Goal: Information Seeking & Learning: Learn about a topic

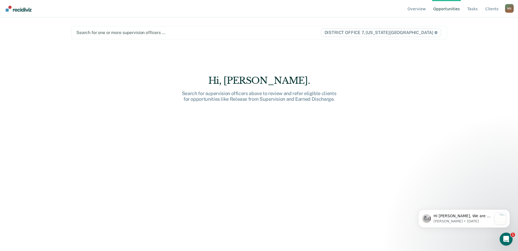
click at [158, 33] on div at bounding box center [198, 32] width 244 height 6
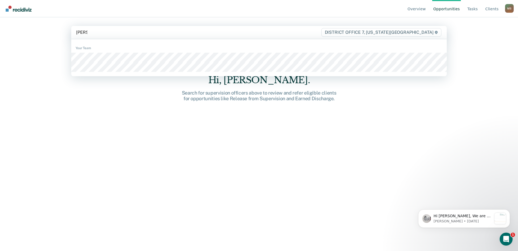
type input "[PERSON_NAME]"
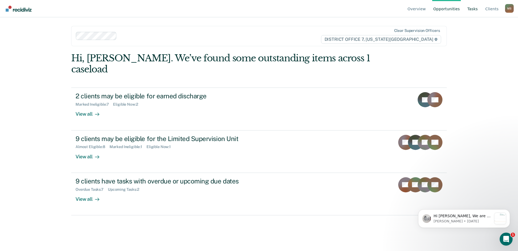
click at [475, 9] on link "Tasks" at bounding box center [472, 8] width 13 height 17
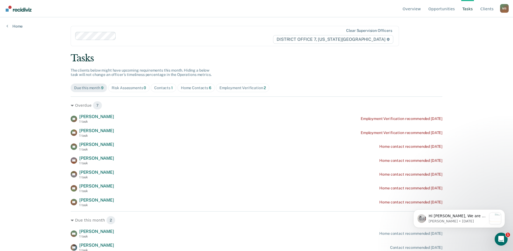
click at [162, 87] on div "Contacts 1" at bounding box center [163, 88] width 19 height 5
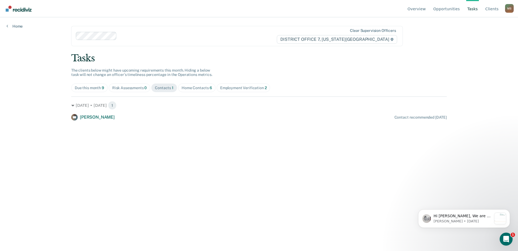
click at [192, 88] on div "Home Contacts 6" at bounding box center [197, 88] width 30 height 5
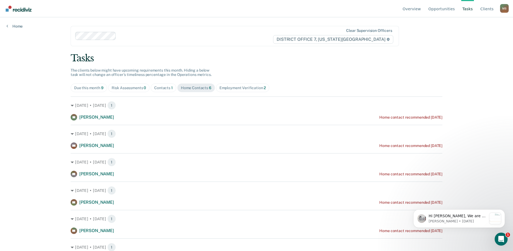
click at [508, 8] on div "M S" at bounding box center [505, 8] width 9 height 9
click at [477, 42] on link "Go to Operations" at bounding box center [483, 42] width 35 height 5
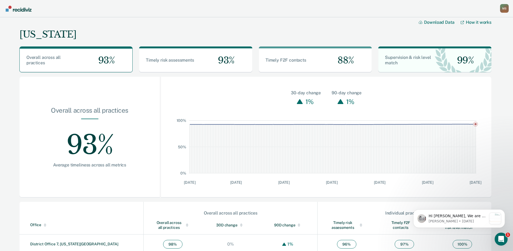
scroll to position [81, 0]
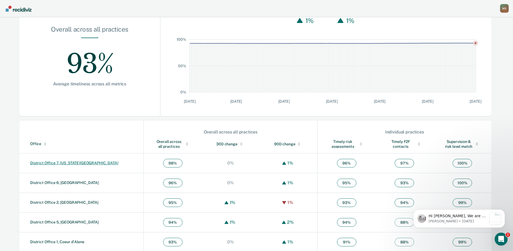
click at [42, 163] on link "District Office 7, [US_STATE][GEOGRAPHIC_DATA]" at bounding box center [74, 163] width 88 height 4
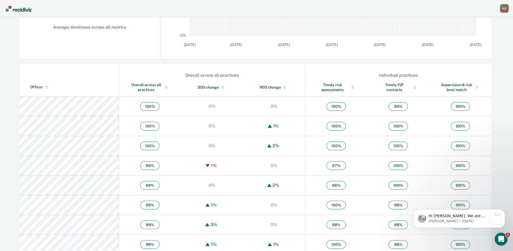
scroll to position [162, 0]
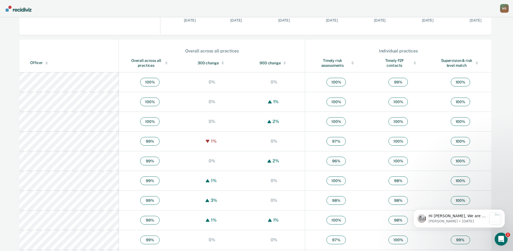
click at [131, 64] on div "Overall across all practices" at bounding box center [150, 63] width 40 height 10
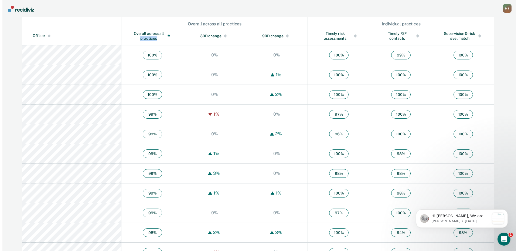
scroll to position [0, 0]
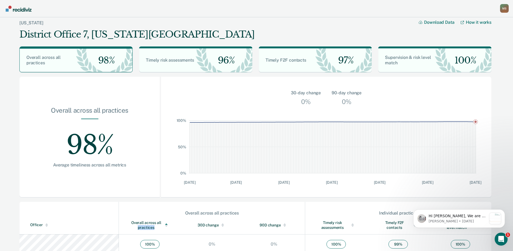
click at [19, 9] on img "Go to Recidiviz Home" at bounding box center [19, 9] width 26 height 6
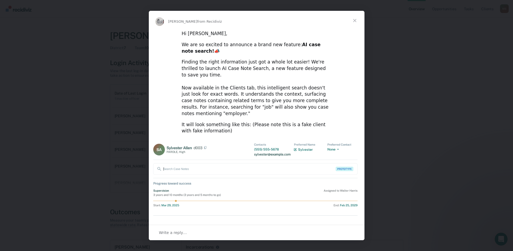
click at [357, 21] on span "Close" at bounding box center [354, 20] width 19 height 19
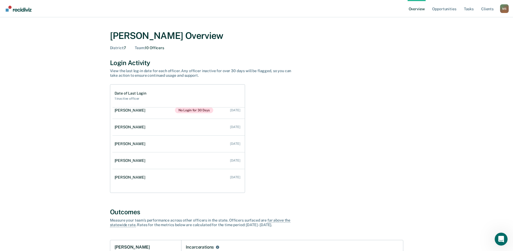
scroll to position [7, 0]
drag, startPoint x: 19, startPoint y: 9, endPoint x: 121, endPoint y: 43, distance: 107.7
click at [19, 9] on img "Go to Recidiviz Home" at bounding box center [19, 9] width 26 height 6
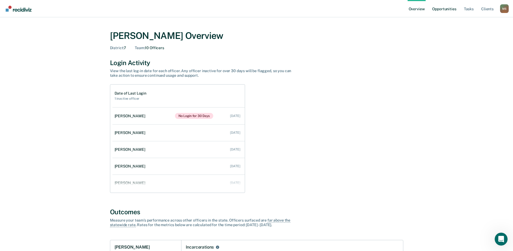
click at [445, 10] on link "Opportunities" at bounding box center [444, 8] width 26 height 17
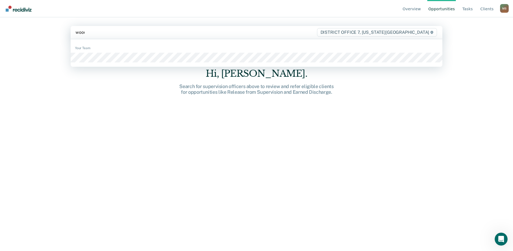
type input "woodw"
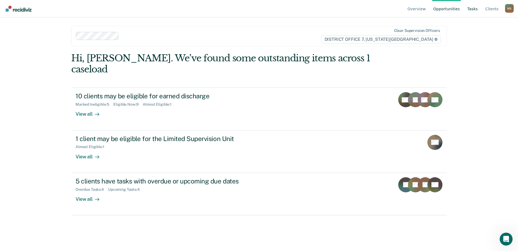
click at [478, 10] on link "Tasks" at bounding box center [472, 8] width 13 height 17
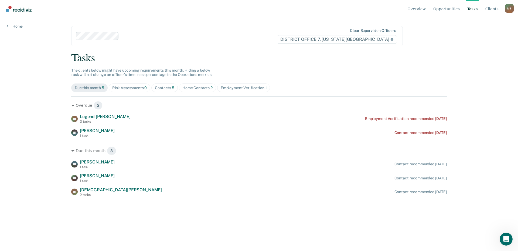
click at [165, 89] on div "Contacts 5" at bounding box center [164, 88] width 19 height 5
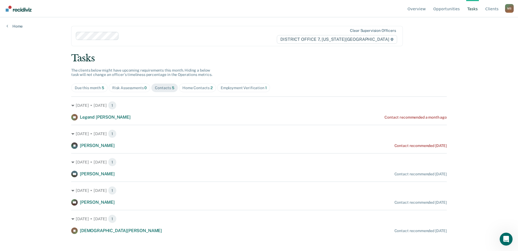
click at [197, 89] on div "Home Contacts 2" at bounding box center [197, 88] width 30 height 5
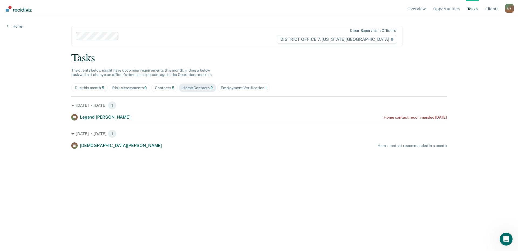
click at [163, 89] on div "Contacts 5" at bounding box center [164, 88] width 19 height 5
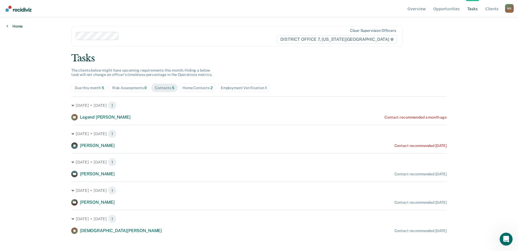
click at [7, 29] on div "Overview Opportunities Tasks Client s [PERSON_NAME] Profile How it works Go to …" at bounding box center [259, 125] width 518 height 251
click at [7, 27] on icon at bounding box center [7, 26] width 2 height 4
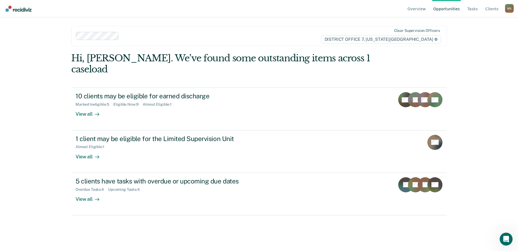
click at [59, 103] on div "Overview Opportunities Tasks Client s [PERSON_NAME] Profile How it works Go to …" at bounding box center [259, 125] width 518 height 251
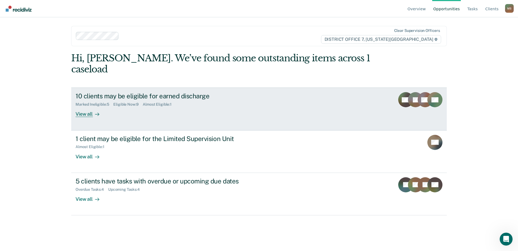
click at [80, 107] on div "View all" at bounding box center [91, 112] width 30 height 11
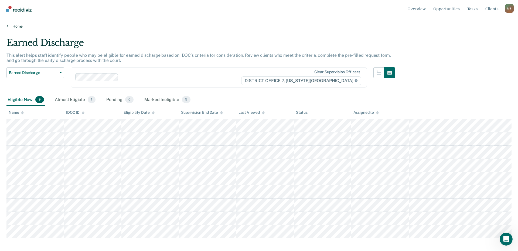
click at [8, 27] on link "Home" at bounding box center [258, 26] width 505 height 5
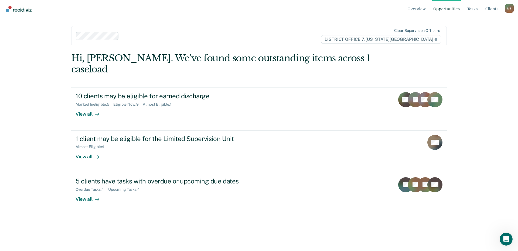
click at [21, 8] on img "Go to Recidiviz Home" at bounding box center [19, 9] width 26 height 6
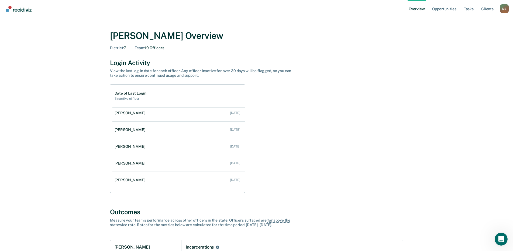
scroll to position [20, 0]
click at [377, 151] on div "Date of Last Login 1 inactive officer [PERSON_NAME] No Login for 30 Days [DATE]…" at bounding box center [257, 138] width 294 height 108
click at [471, 10] on link "Tasks" at bounding box center [469, 8] width 12 height 17
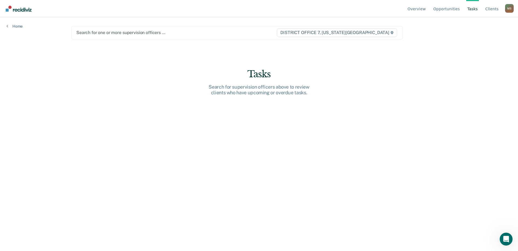
click at [21, 9] on img "Go to Recidiviz Home" at bounding box center [19, 9] width 26 height 6
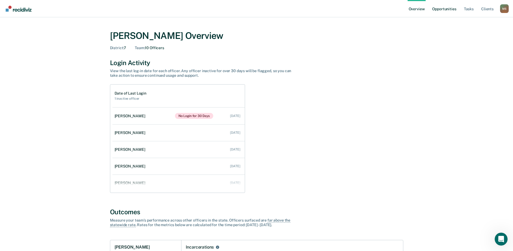
click at [445, 12] on link "Opportunities" at bounding box center [444, 8] width 26 height 17
